Goal: Find specific page/section: Find specific page/section

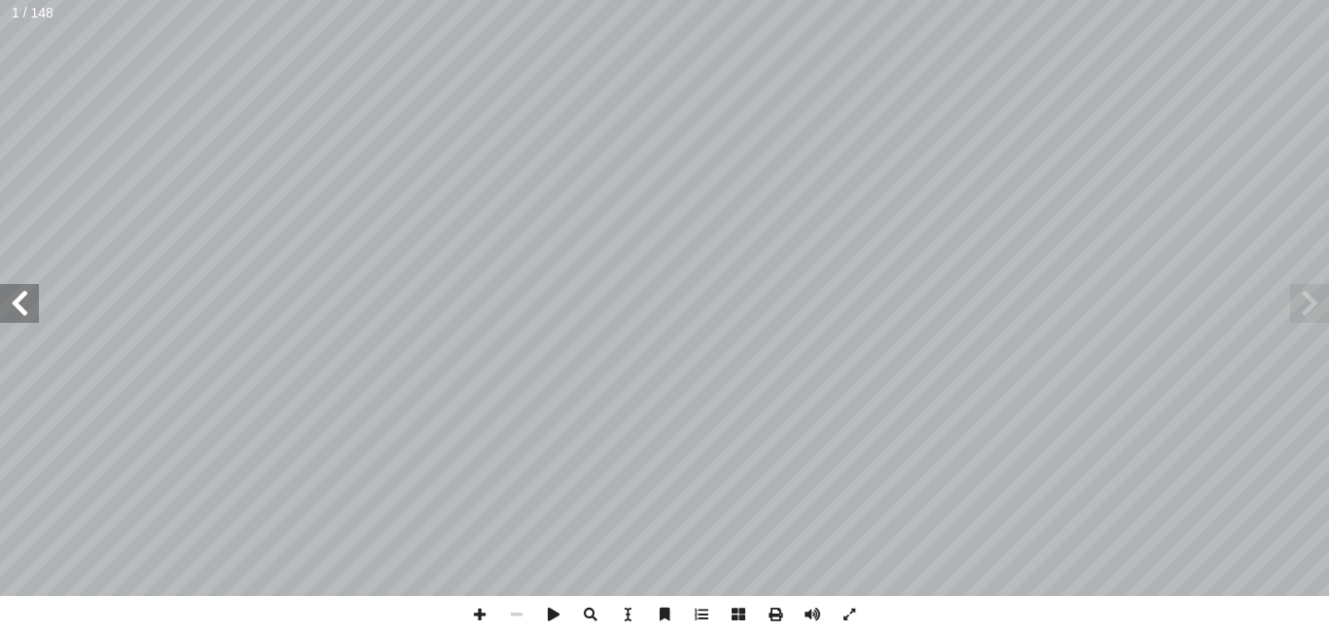
click at [20, 296] on span at bounding box center [19, 303] width 39 height 39
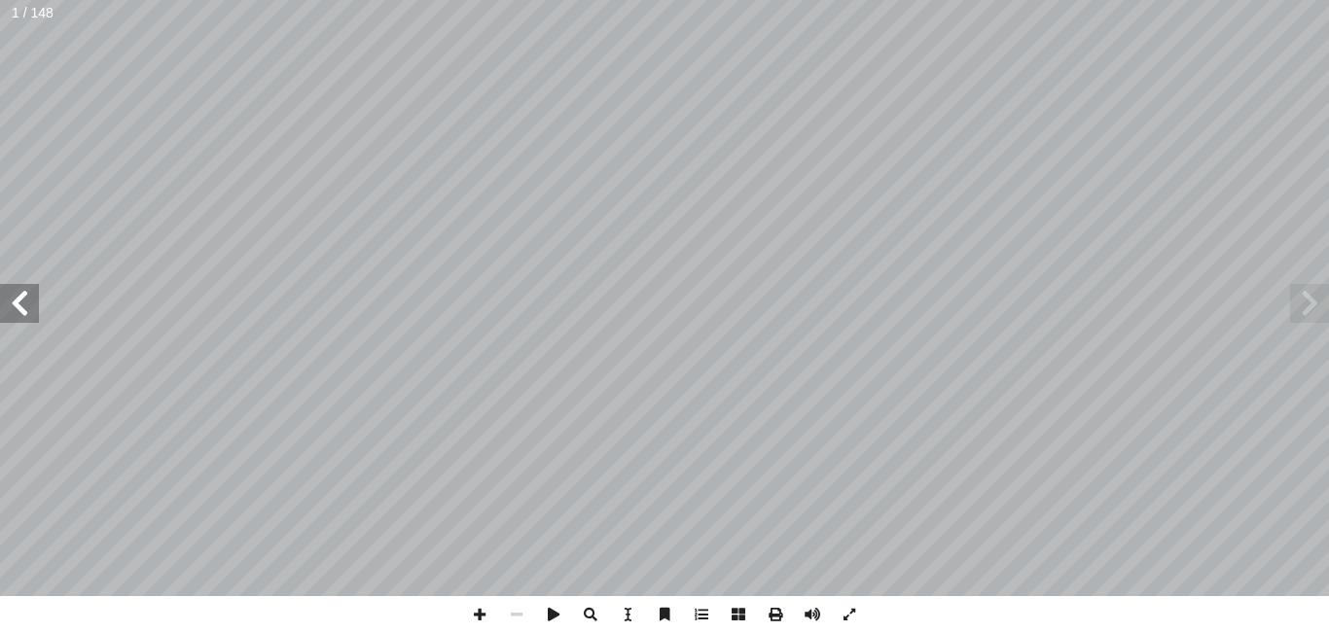
click at [20, 296] on span at bounding box center [19, 303] width 39 height 39
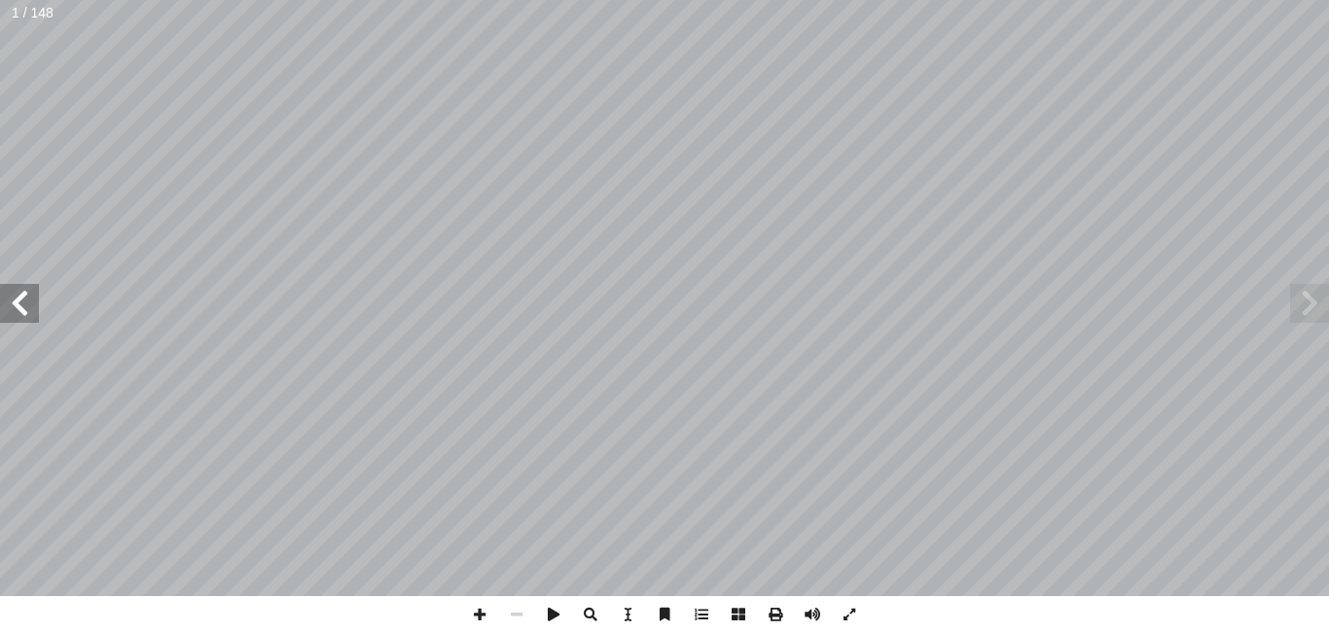
click at [20, 296] on span at bounding box center [19, 303] width 39 height 39
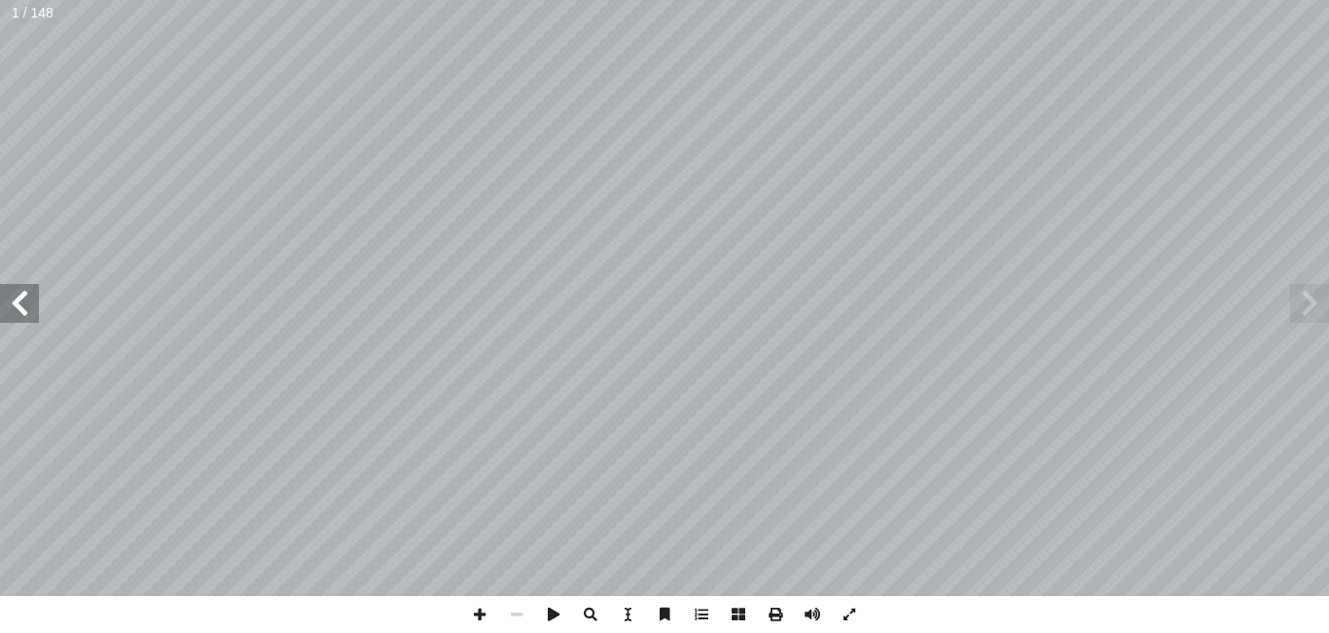
click at [20, 296] on span at bounding box center [19, 303] width 39 height 39
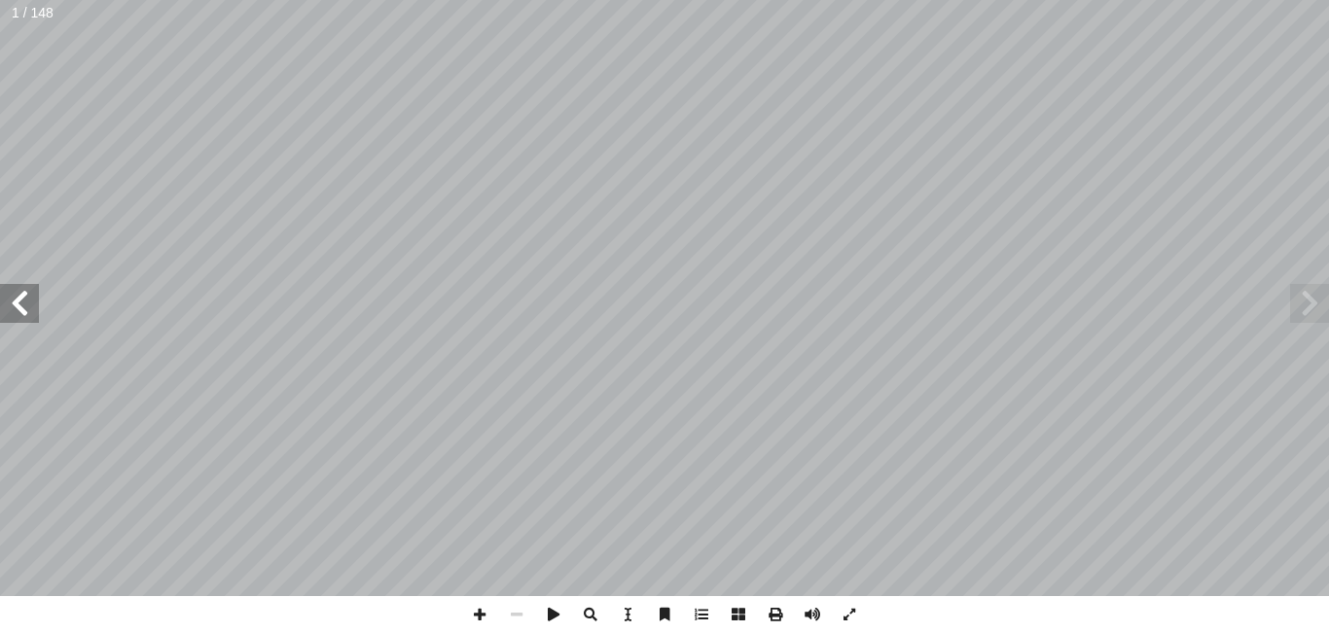
click at [20, 296] on span at bounding box center [19, 303] width 39 height 39
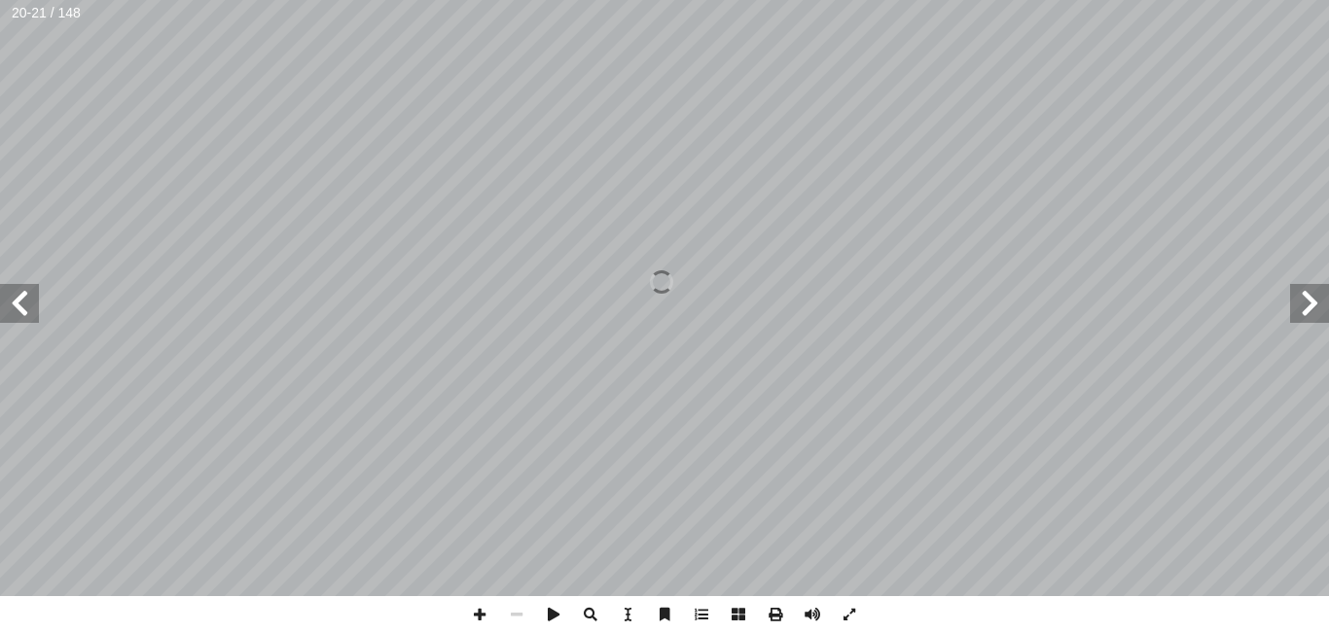
click at [20, 296] on span at bounding box center [19, 303] width 39 height 39
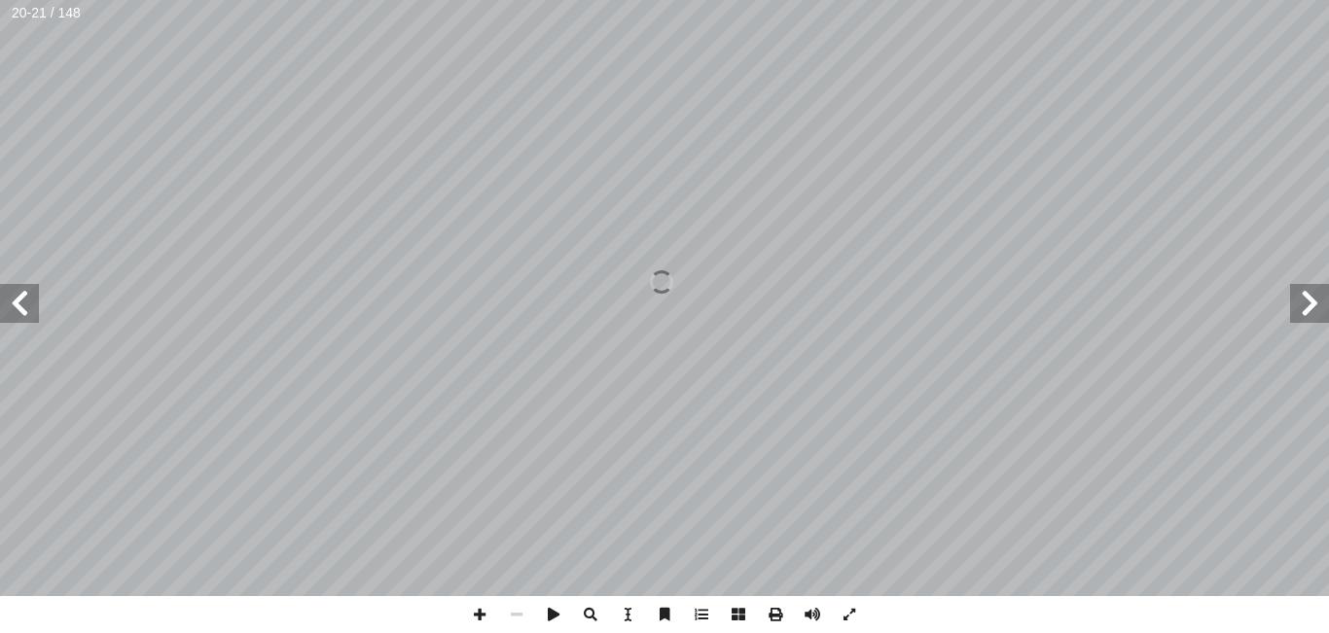
click at [20, 296] on span at bounding box center [19, 303] width 39 height 39
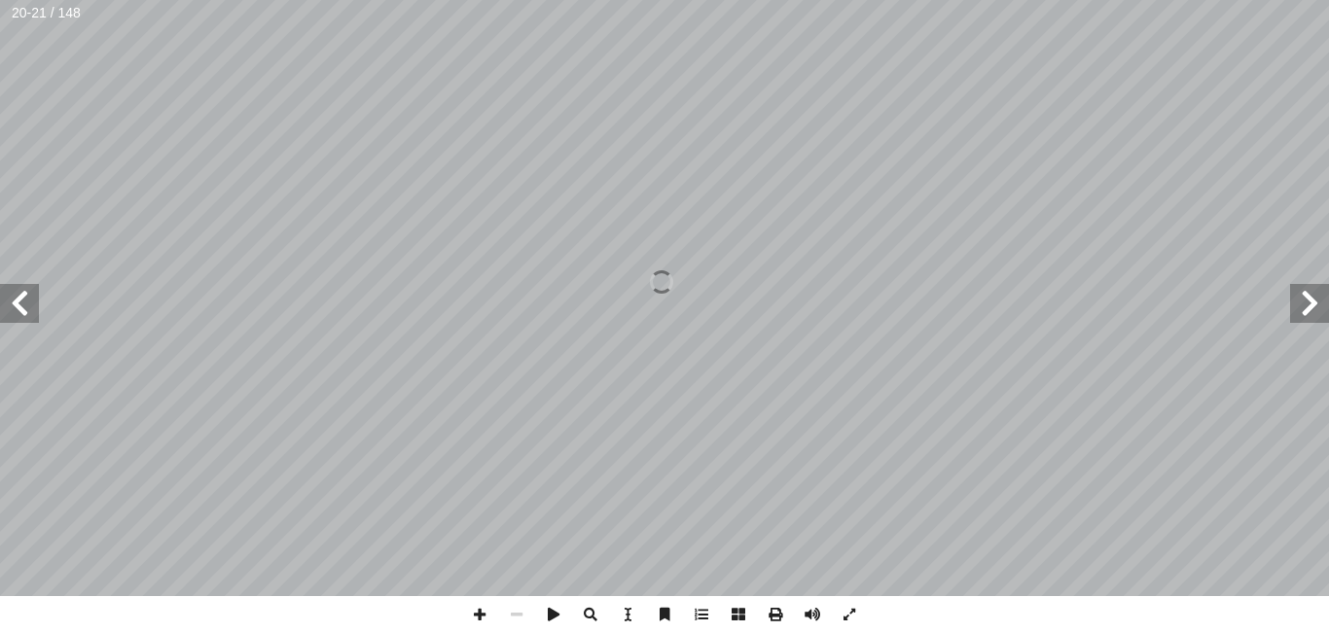
click at [20, 296] on span at bounding box center [19, 303] width 39 height 39
click at [1314, 303] on span at bounding box center [1309, 303] width 39 height 39
click at [21, 302] on span at bounding box center [19, 303] width 39 height 39
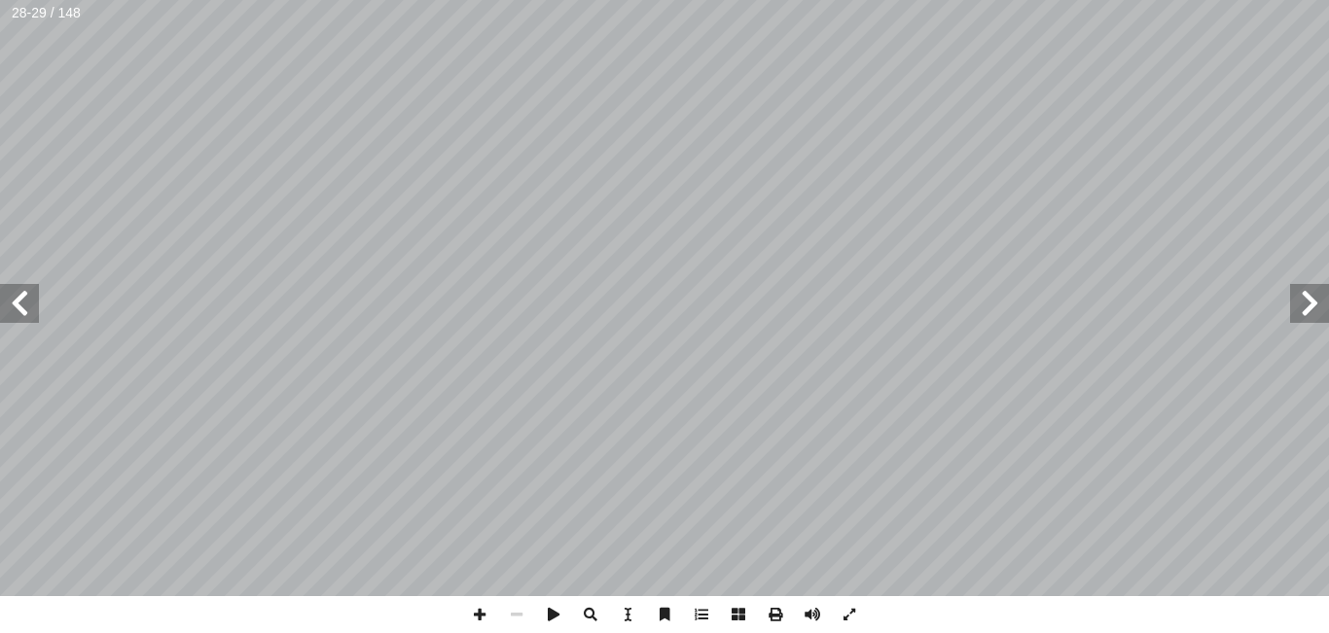
click at [21, 302] on span at bounding box center [19, 303] width 39 height 39
click at [482, 616] on span at bounding box center [479, 614] width 37 height 37
click at [516, 612] on span at bounding box center [516, 614] width 37 height 37
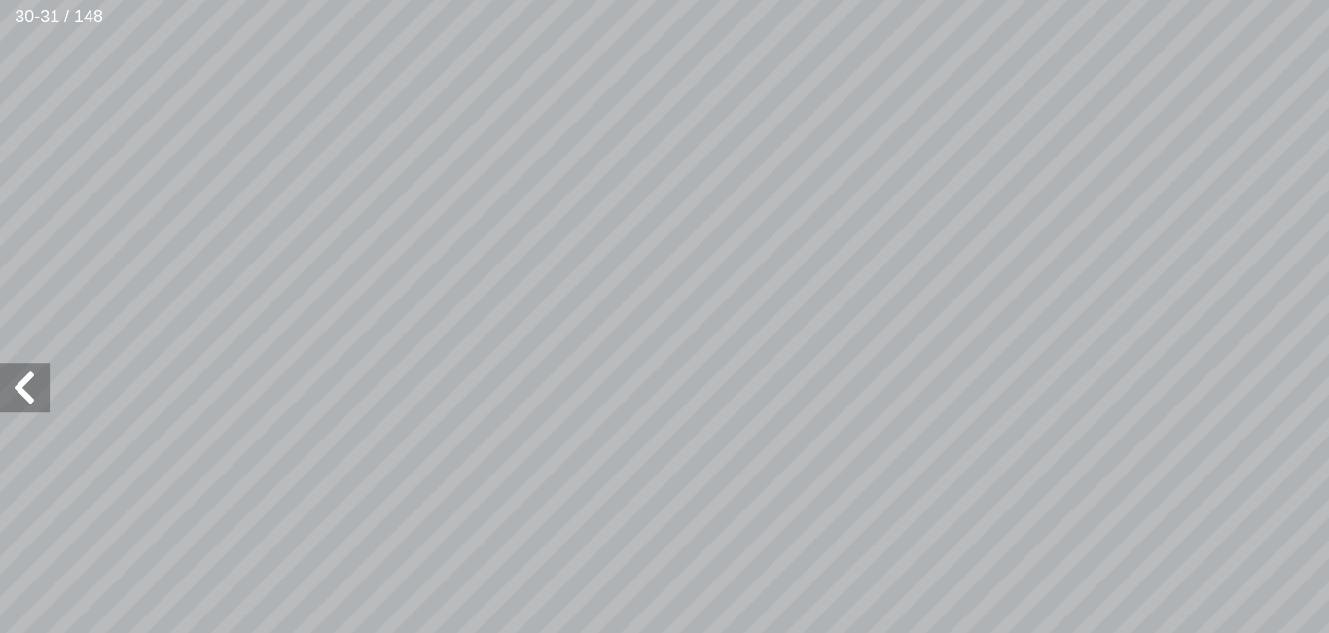
scroll to position [127, -177]
